Goal: Information Seeking & Learning: Find specific fact

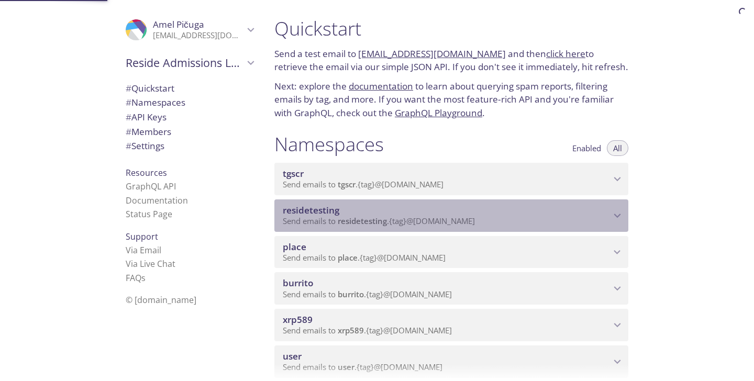
click at [398, 216] on span "residetesting" at bounding box center [447, 211] width 328 height 12
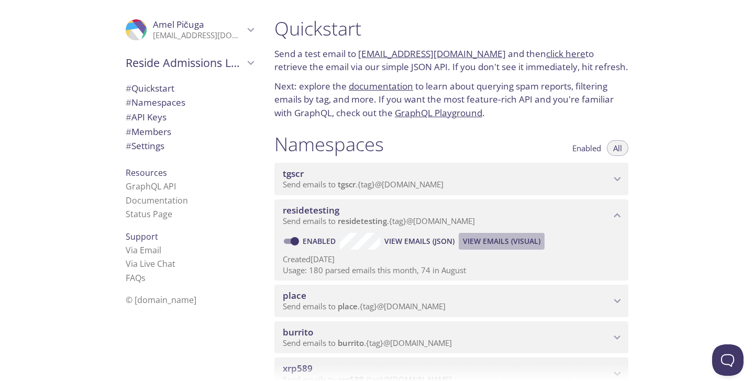
click at [489, 239] on span "View Emails (Visual)" at bounding box center [501, 241] width 77 height 13
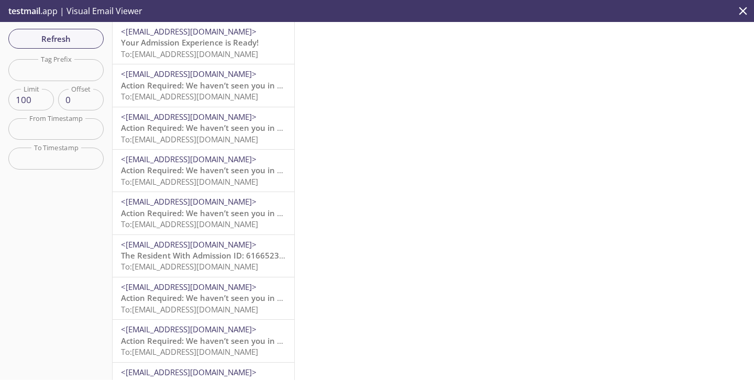
click at [244, 60] on div "<[EMAIL_ADDRESS][DOMAIN_NAME]> Your Admission Experience is Ready! To: [EMAIL_A…" at bounding box center [204, 43] width 182 height 42
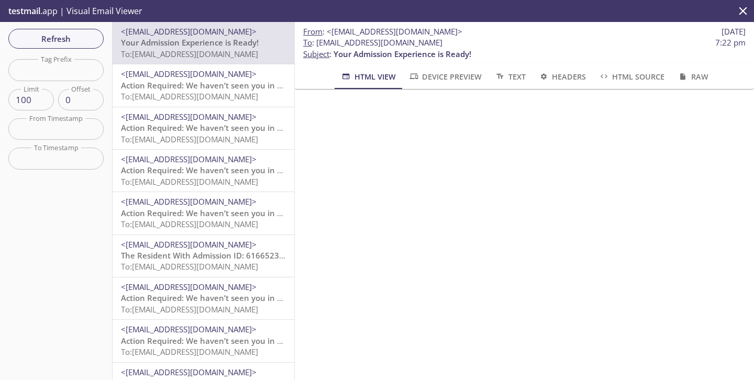
drag, startPoint x: 582, startPoint y: 40, endPoint x: 316, endPoint y: 44, distance: 265.9
click at [316, 44] on span "To : [EMAIL_ADDRESS][DOMAIN_NAME] 7:22 pm" at bounding box center [524, 42] width 442 height 11
copy span "[EMAIL_ADDRESS][DOMAIN_NAME]"
click at [85, 36] on span "Refresh" at bounding box center [56, 39] width 79 height 14
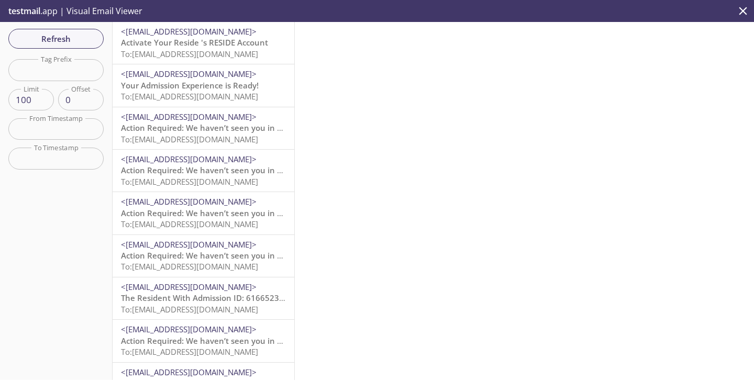
click at [197, 46] on span "Activate Your Reside 's RESIDE Account" at bounding box center [194, 42] width 147 height 10
